Goal: Information Seeking & Learning: Learn about a topic

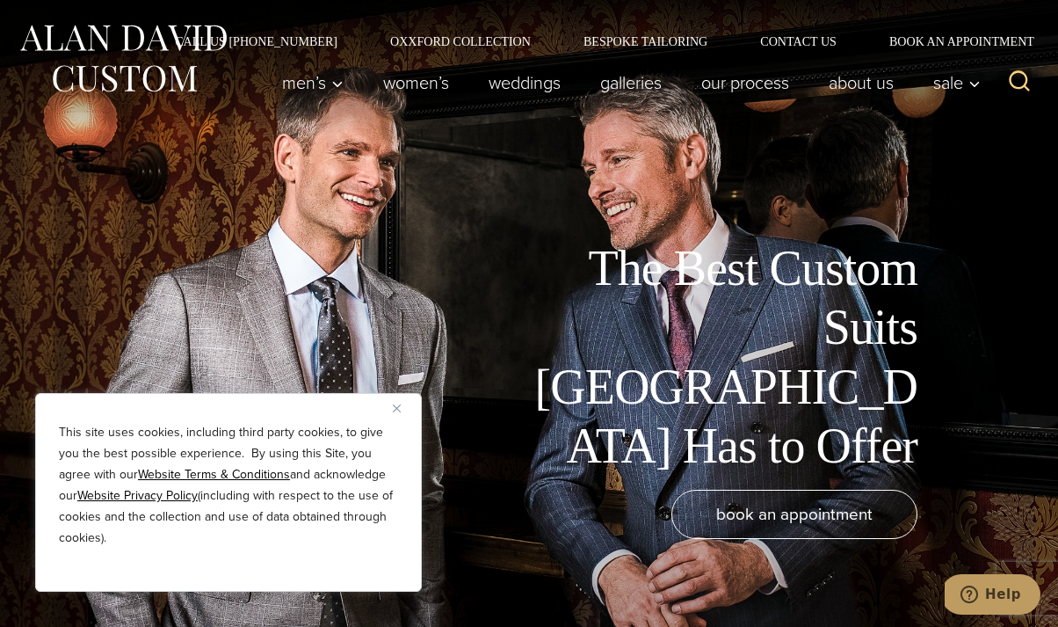
click at [401, 403] on button "Close" at bounding box center [403, 407] width 21 height 21
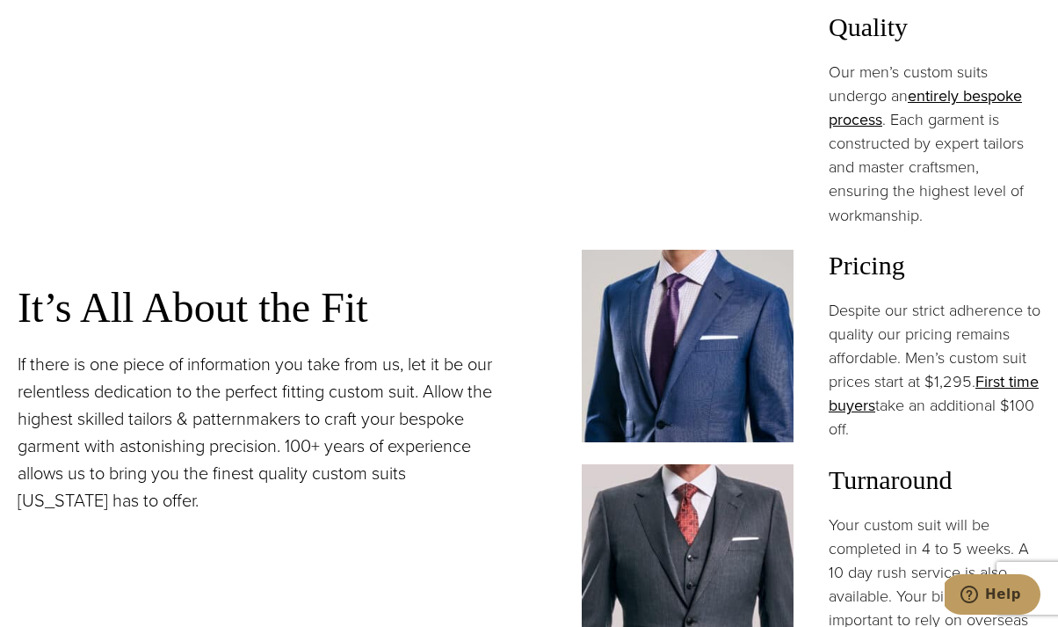
scroll to position [1289, 0]
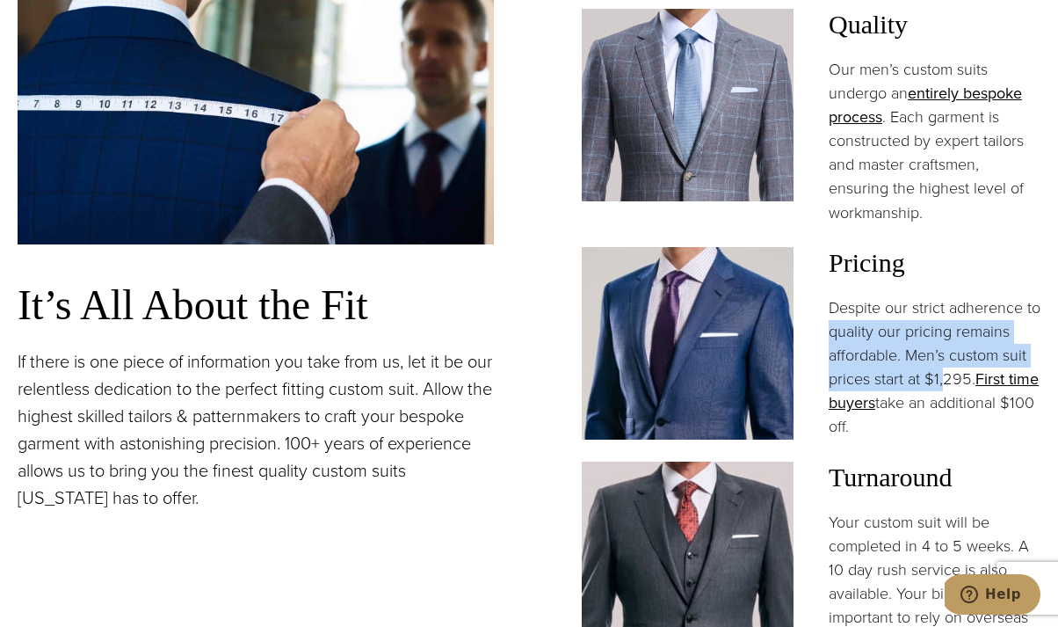
drag, startPoint x: 843, startPoint y: 250, endPoint x: 943, endPoint y: 311, distance: 117.1
click at [943, 311] on p "Despite our strict adherence to quality our pricing remains affordable. Men’s c…" at bounding box center [935, 367] width 212 height 143
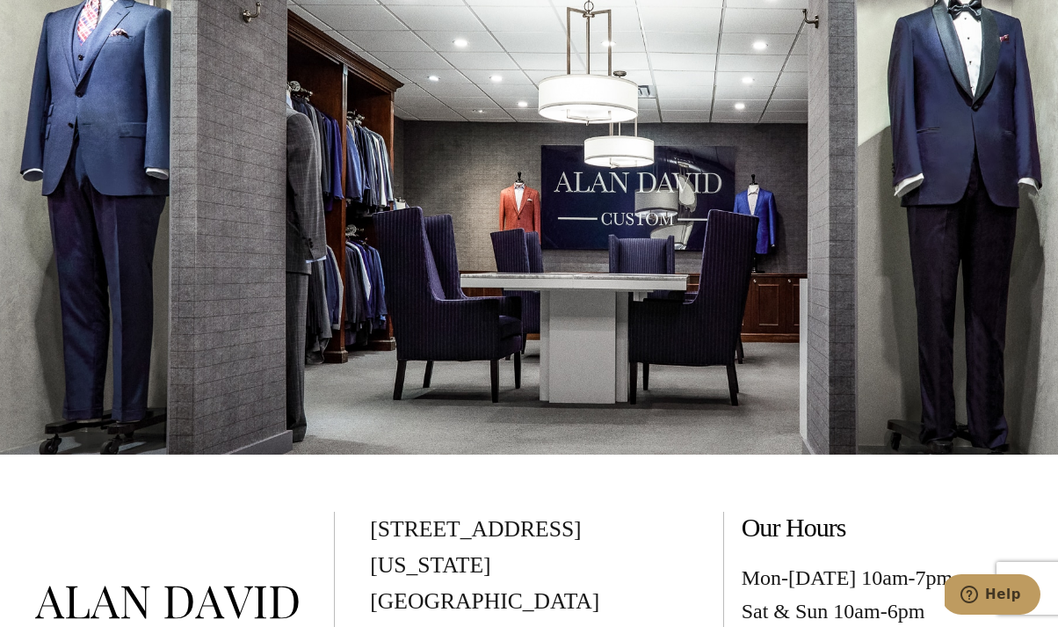
scroll to position [9116, 0]
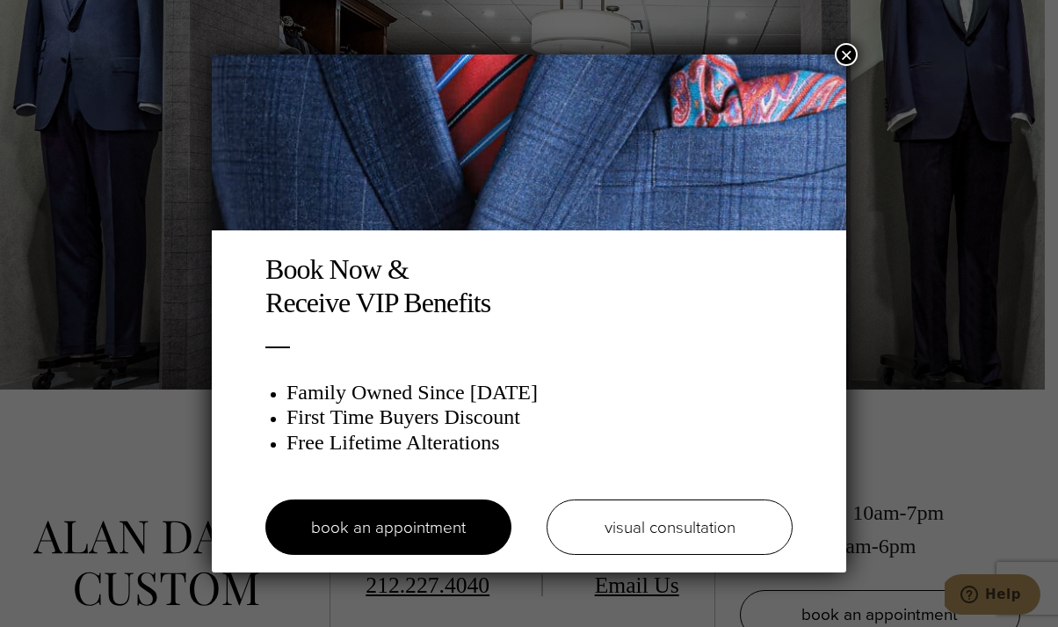
click at [844, 55] on button "×" at bounding box center [846, 54] width 23 height 23
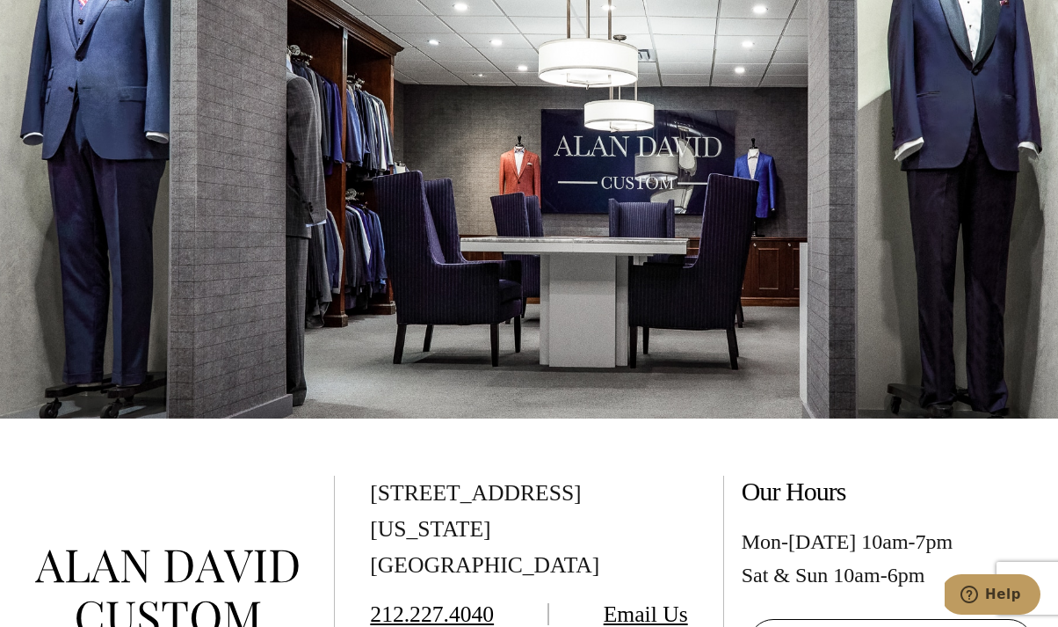
scroll to position [0, 0]
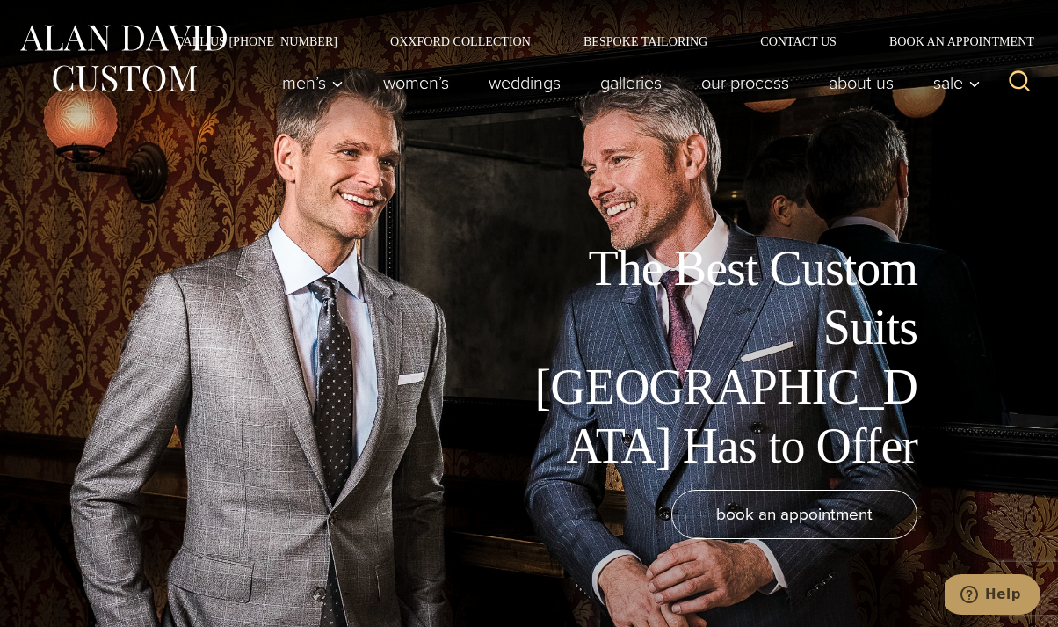
click at [413, 100] on div "Men’s Custom Suits Custom Tuxedos Custom Sports Coats Custom Trousers Custom Ve…" at bounding box center [627, 82] width 728 height 70
click at [409, 91] on link "Women’s" at bounding box center [416, 82] width 105 height 35
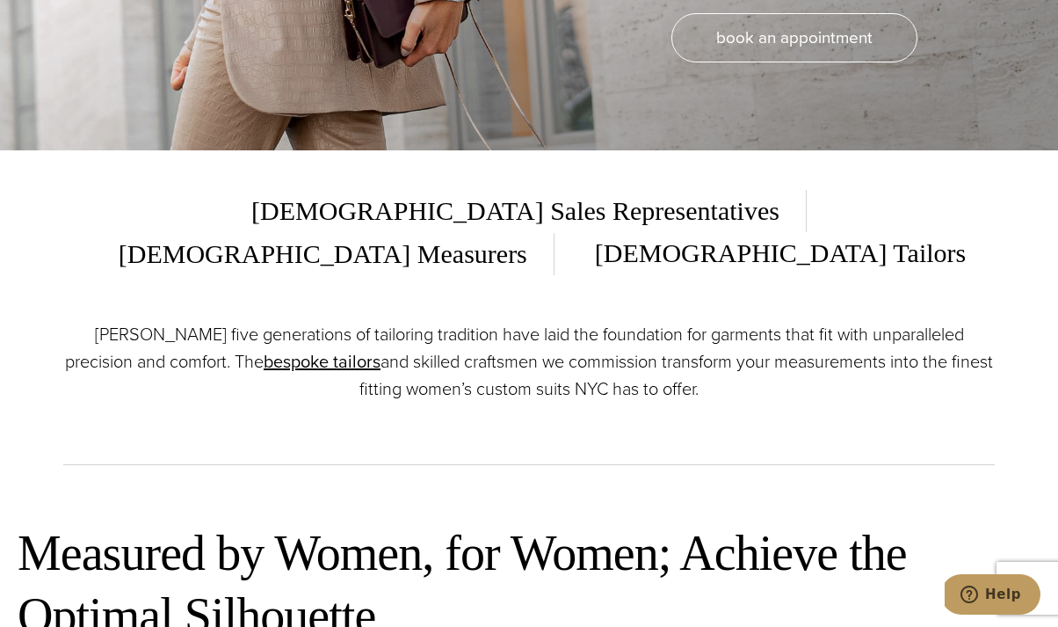
scroll to position [479, 0]
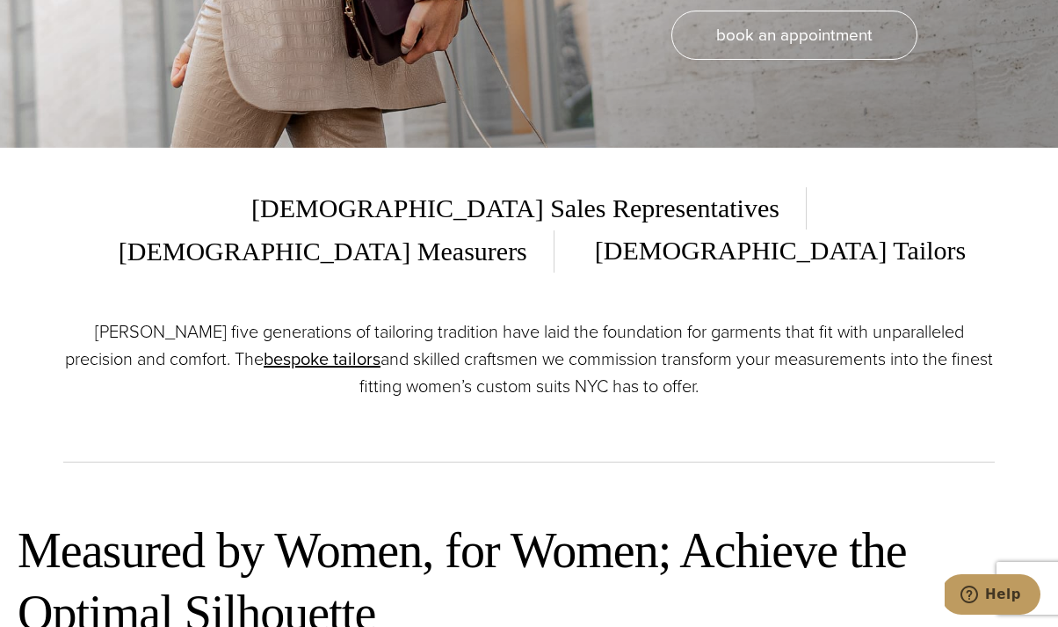
drag, startPoint x: 296, startPoint y: 289, endPoint x: 680, endPoint y: 340, distance: 387.4
click at [680, 340] on p "[PERSON_NAME] five generations of tailoring tradition have laid the foundation …" at bounding box center [528, 359] width 931 height 82
click at [680, 342] on p "[PERSON_NAME] five generations of tailoring tradition have laid the foundation …" at bounding box center [528, 359] width 931 height 82
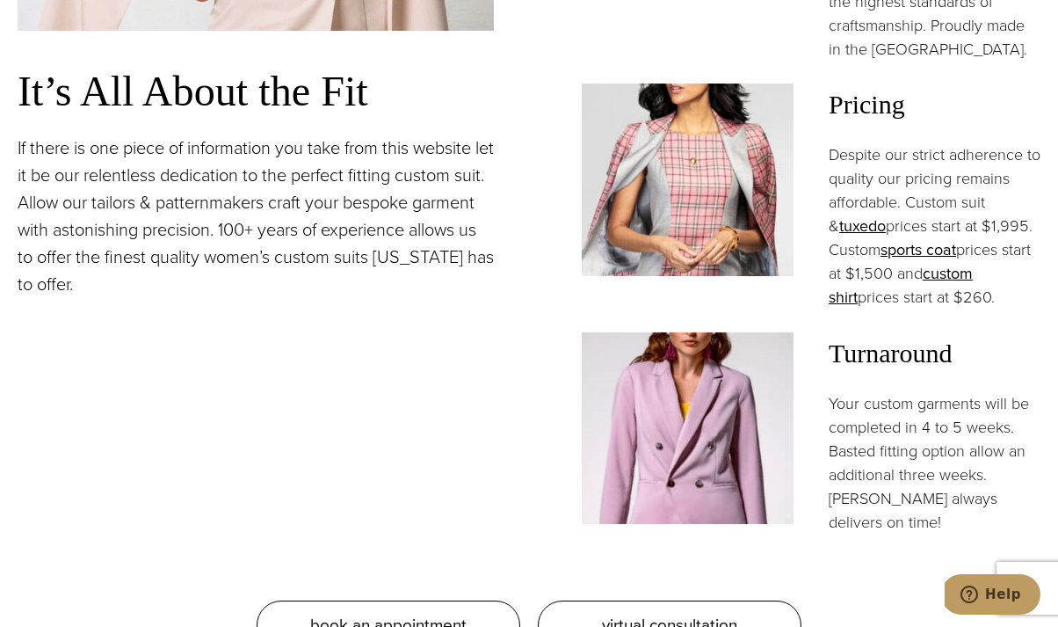
scroll to position [1576, 0]
drag, startPoint x: 921, startPoint y: 166, endPoint x: 1026, endPoint y: 251, distance: 135.6
click at [1026, 251] on p "Despite our strict adherence to quality our pricing remains affordable. Custom …" at bounding box center [935, 227] width 212 height 167
